Goal: Check status: Check status

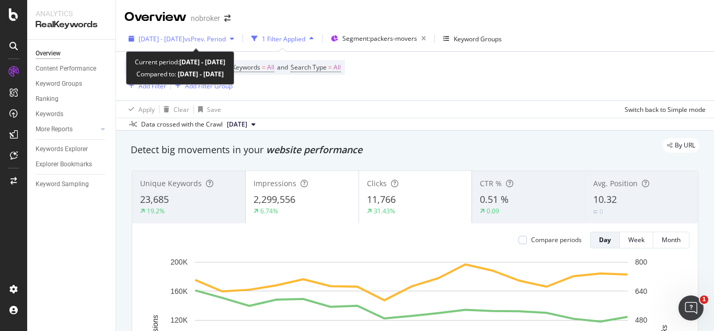
click at [216, 33] on div "[DATE] - [DATE] vs Prev. Period" at bounding box center [181, 39] width 114 height 16
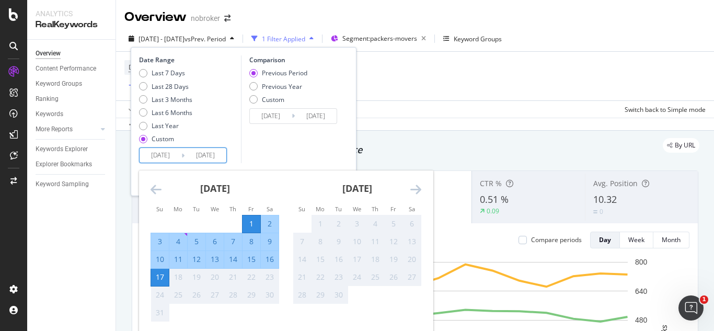
click at [214, 151] on input "[DATE]" at bounding box center [206, 155] width 42 height 15
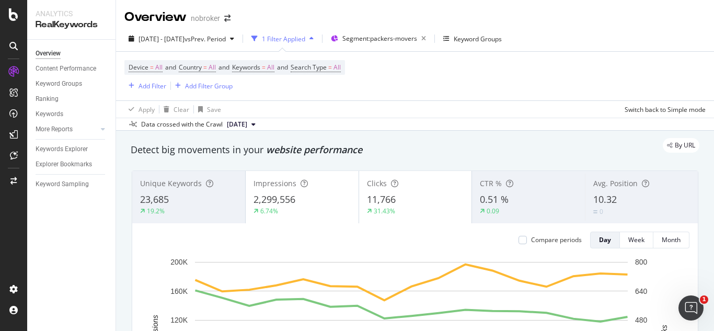
click at [427, 99] on div "Device = All and Country = All and Keywords = All and Search Type = All Add Fil…" at bounding box center [415, 76] width 582 height 49
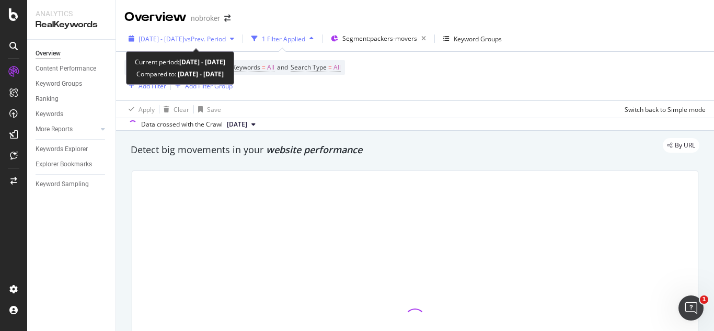
click at [226, 41] on span "vs Prev. Period" at bounding box center [205, 39] width 41 height 9
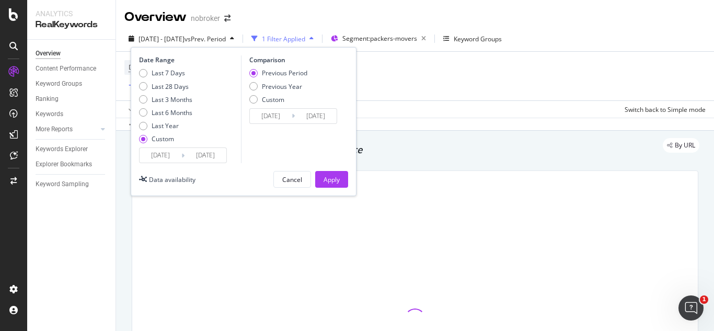
drag, startPoint x: 214, startPoint y: 145, endPoint x: 217, endPoint y: 153, distance: 8.0
click at [217, 153] on div "Date Range Last 7 Days Last 28 Days Last 3 Months Last 6 Months Last Year Custo…" at bounding box center [188, 109] width 99 height 108
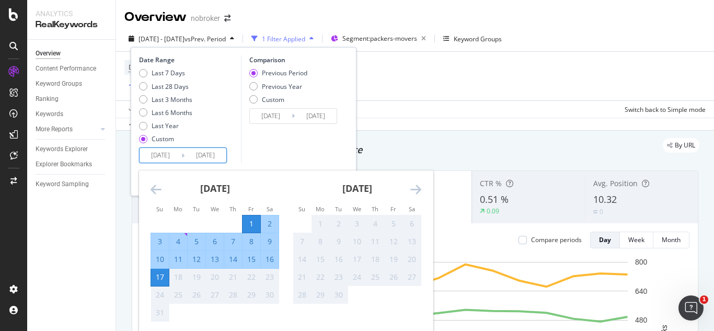
click at [217, 153] on input "[DATE]" at bounding box center [206, 155] width 42 height 15
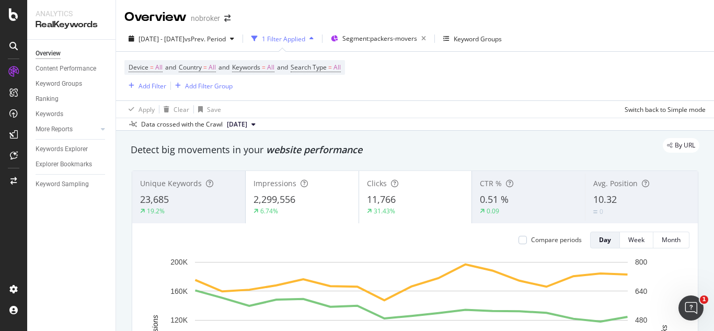
click at [410, 97] on div "Device = All and Country = All and Keywords = All and Search Type = All Add Fil…" at bounding box center [415, 76] width 582 height 49
